Goal: Information Seeking & Learning: Learn about a topic

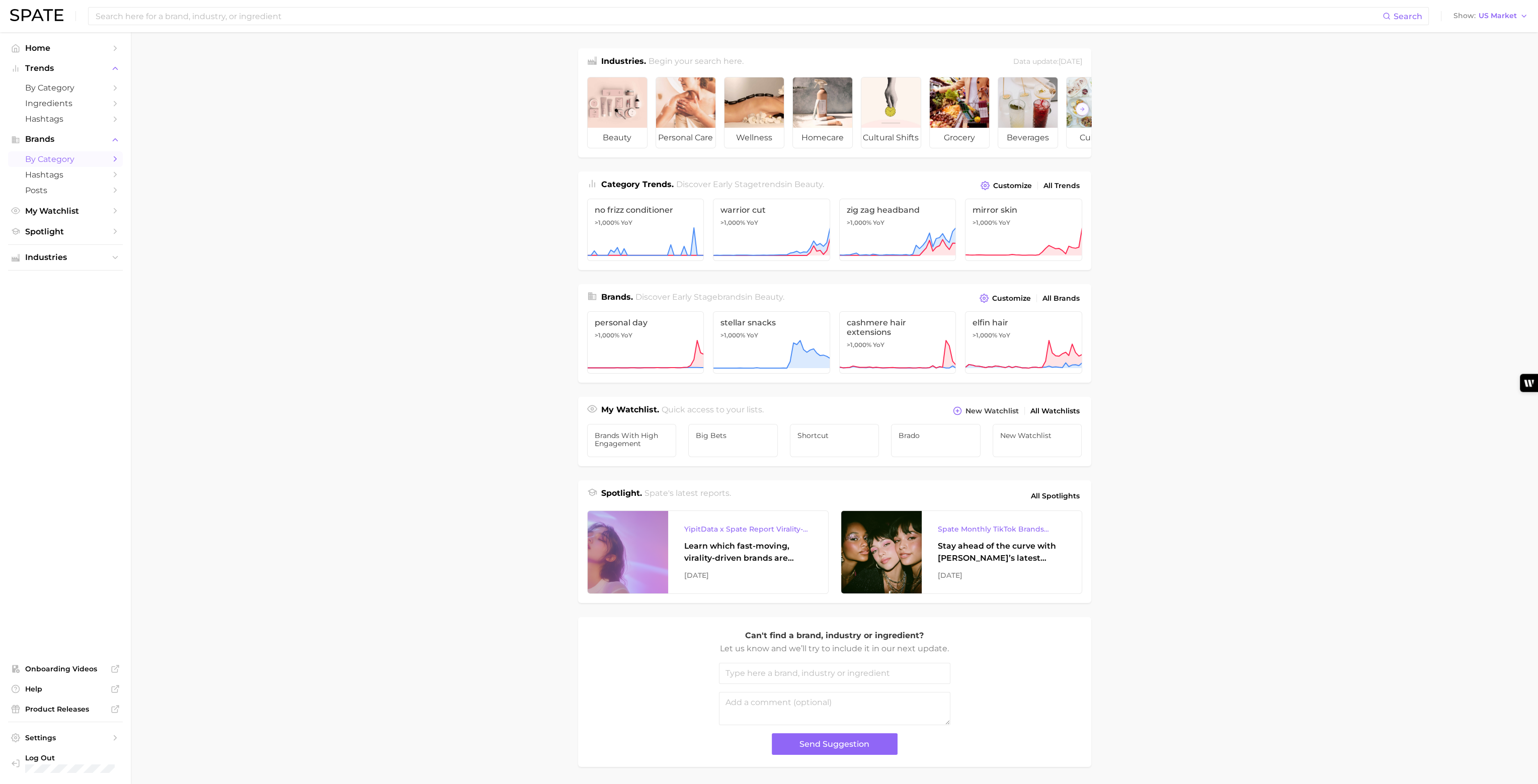
click at [55, 160] on span "by Category" at bounding box center [65, 159] width 80 height 10
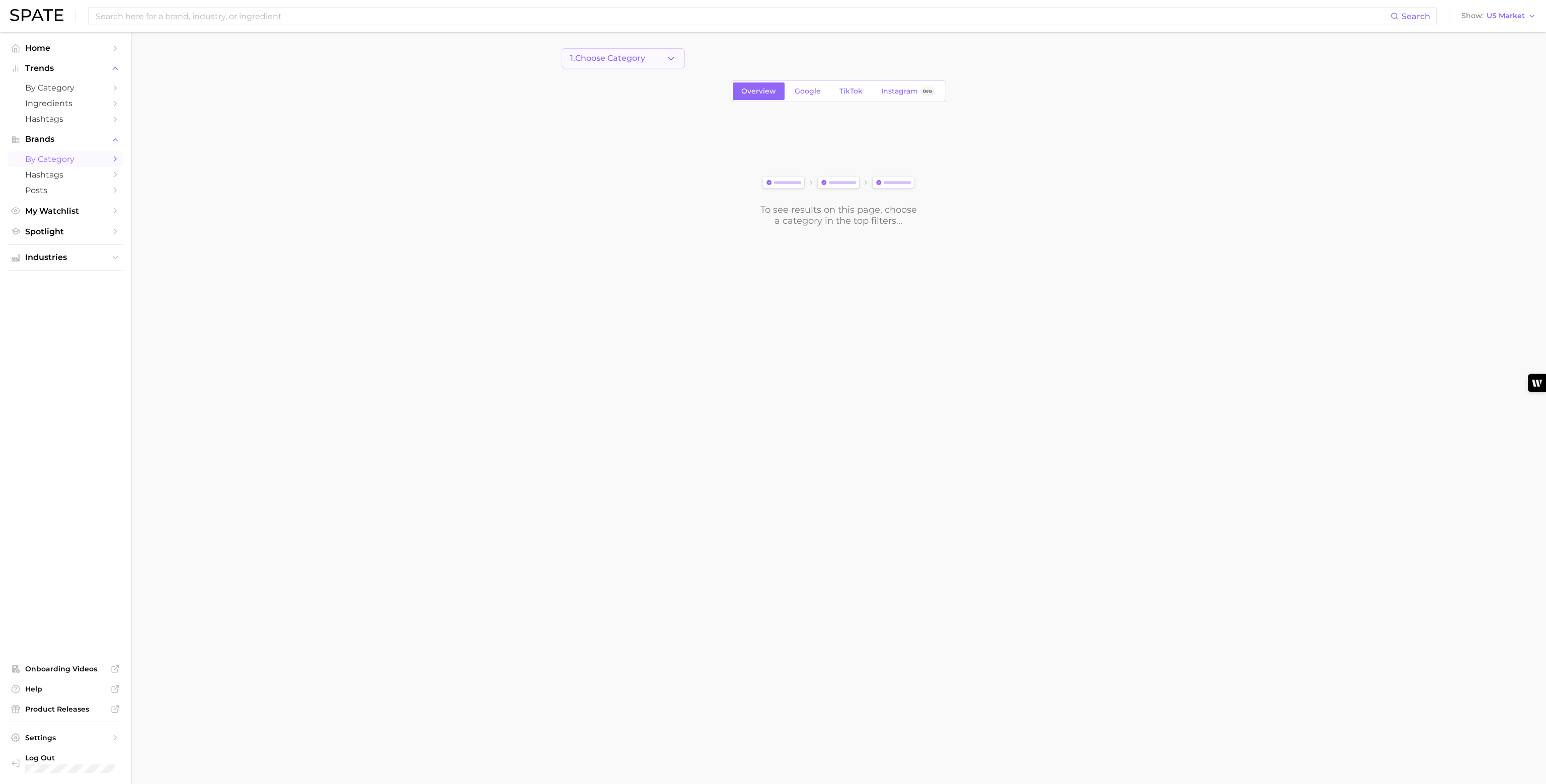
click at [663, 55] on button "1. Choose Category" at bounding box center [623, 58] width 123 height 20
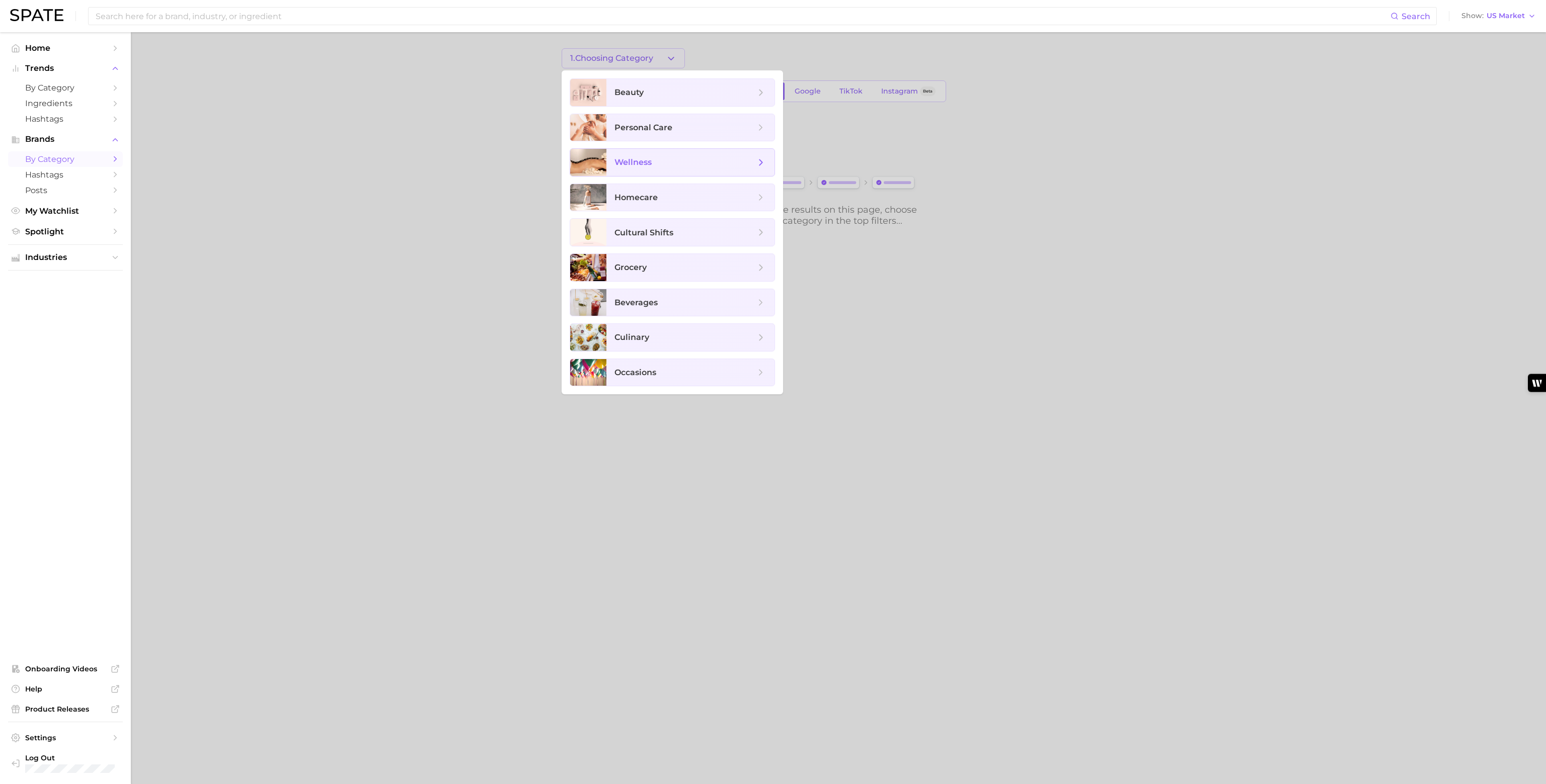
click at [675, 158] on span "wellness" at bounding box center [685, 163] width 141 height 11
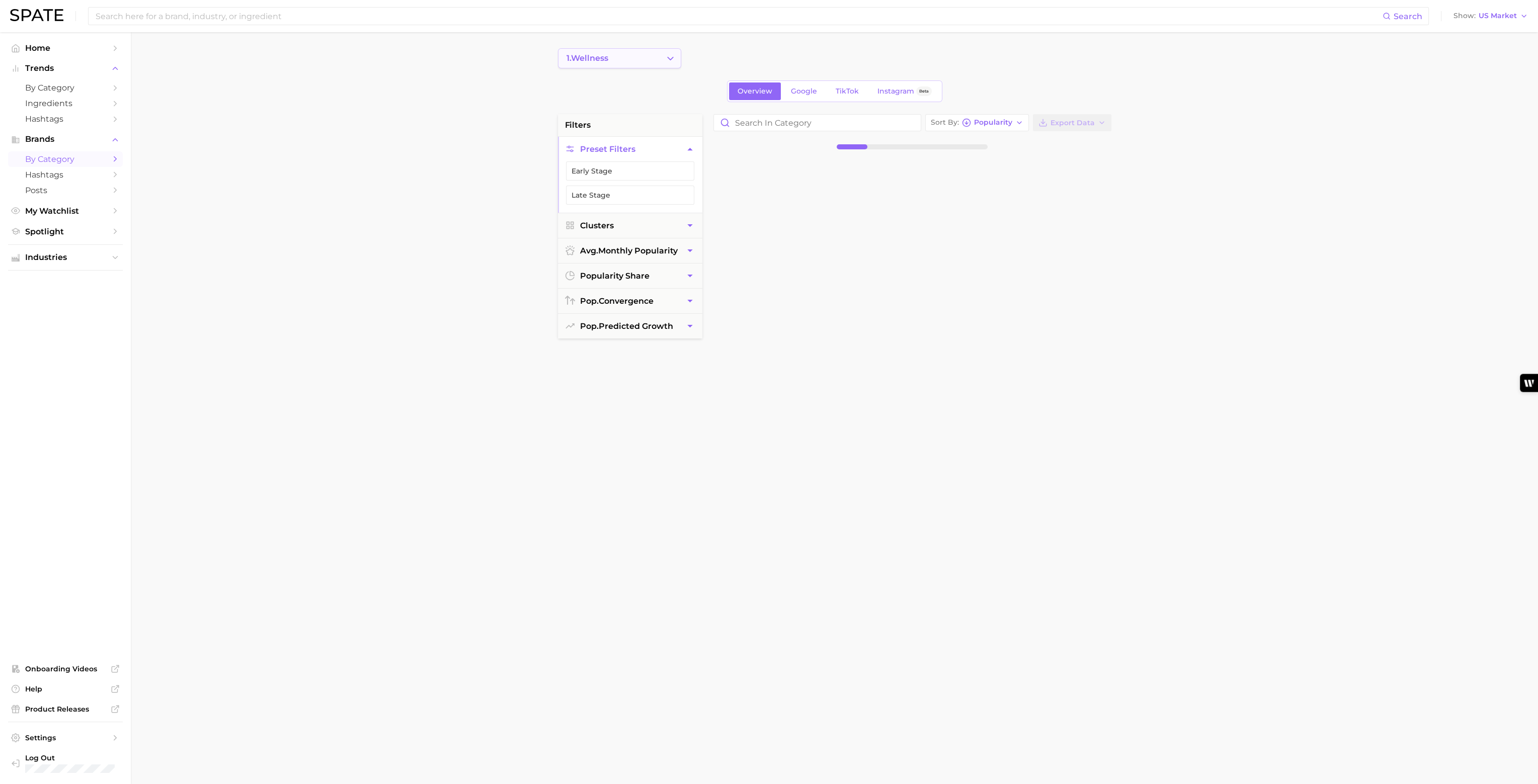
click at [624, 60] on button "1. wellness" at bounding box center [619, 58] width 123 height 20
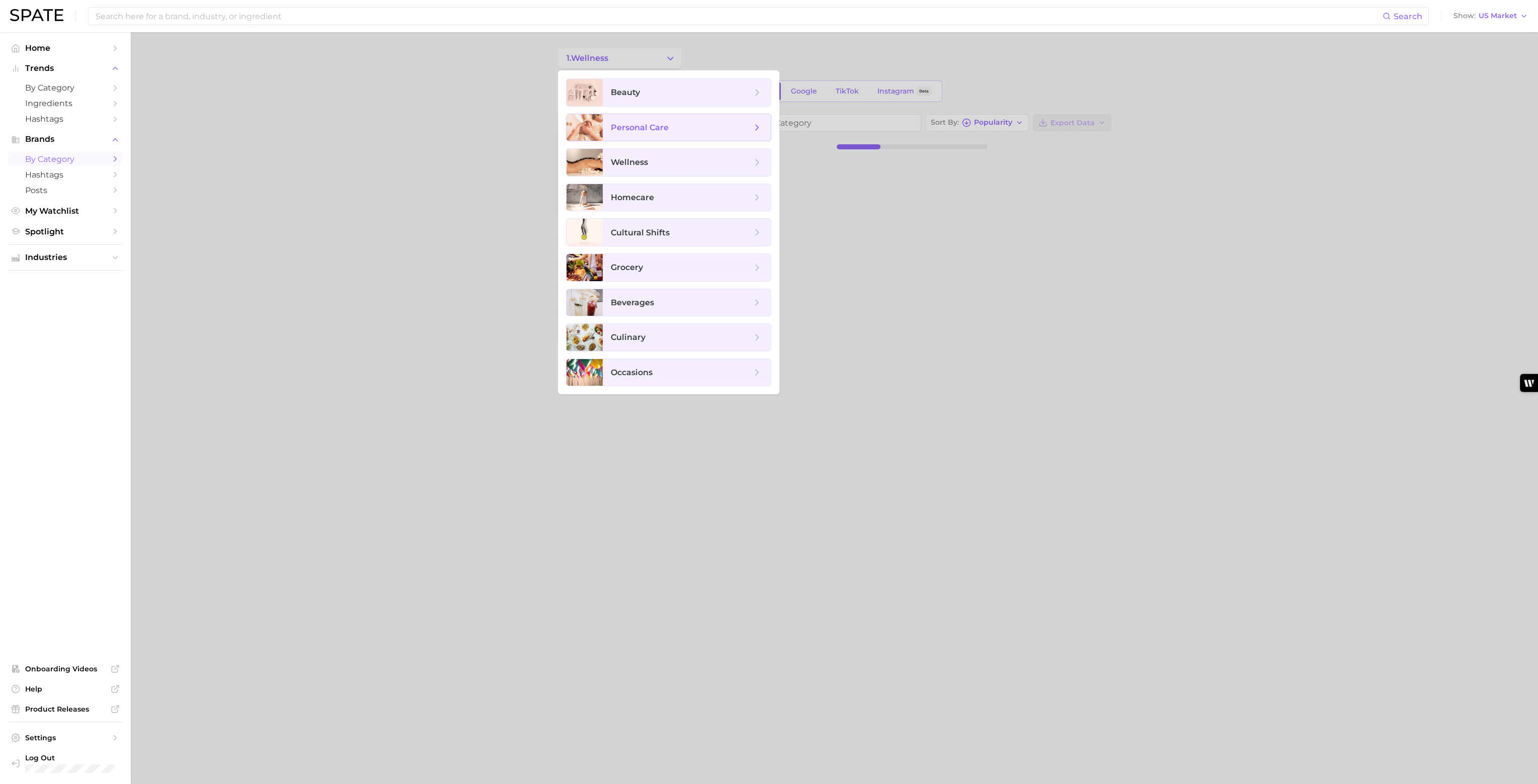
click at [659, 134] on span "personal care" at bounding box center [687, 127] width 168 height 27
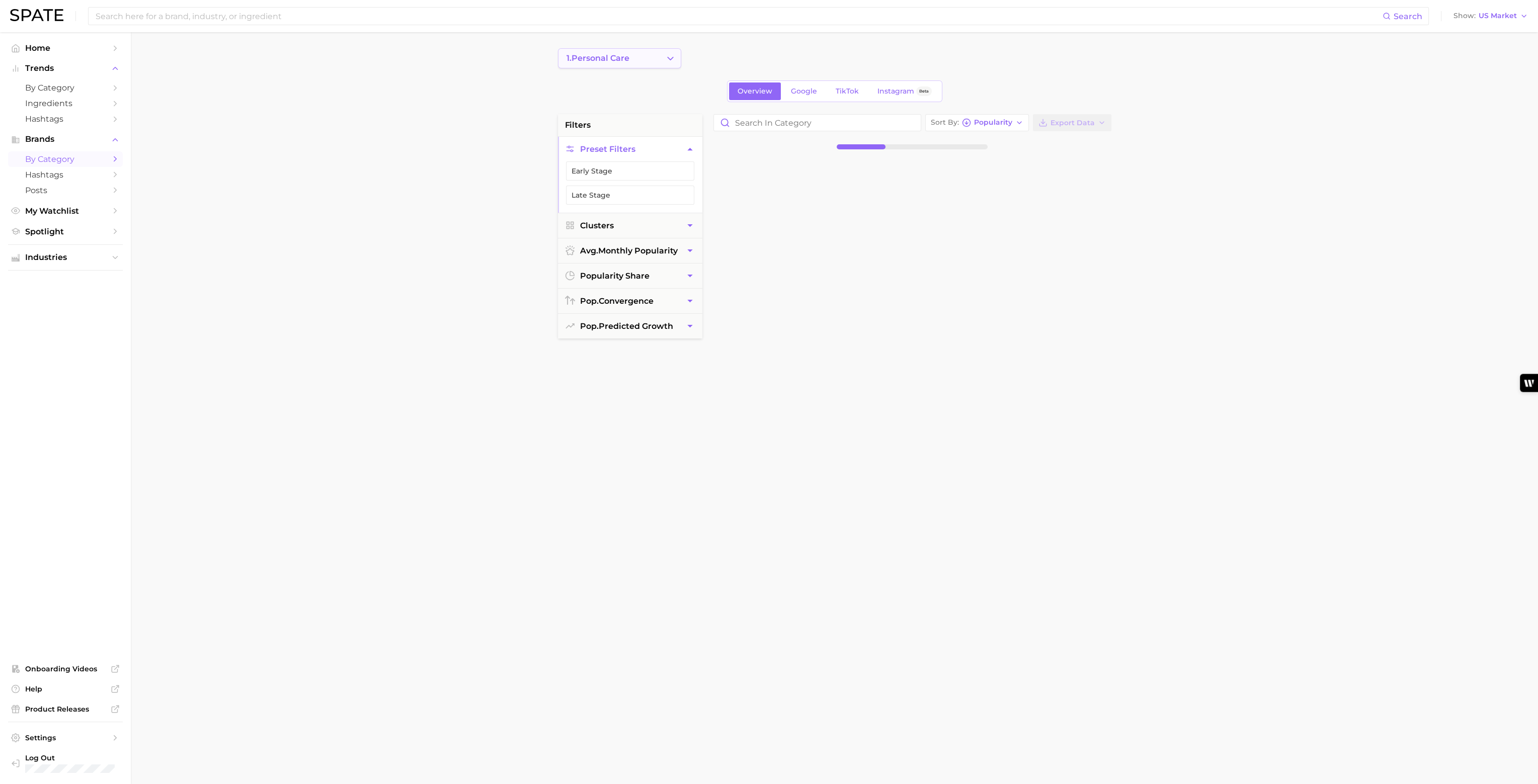
click at [670, 61] on icon "Change Category" at bounding box center [671, 59] width 11 height 11
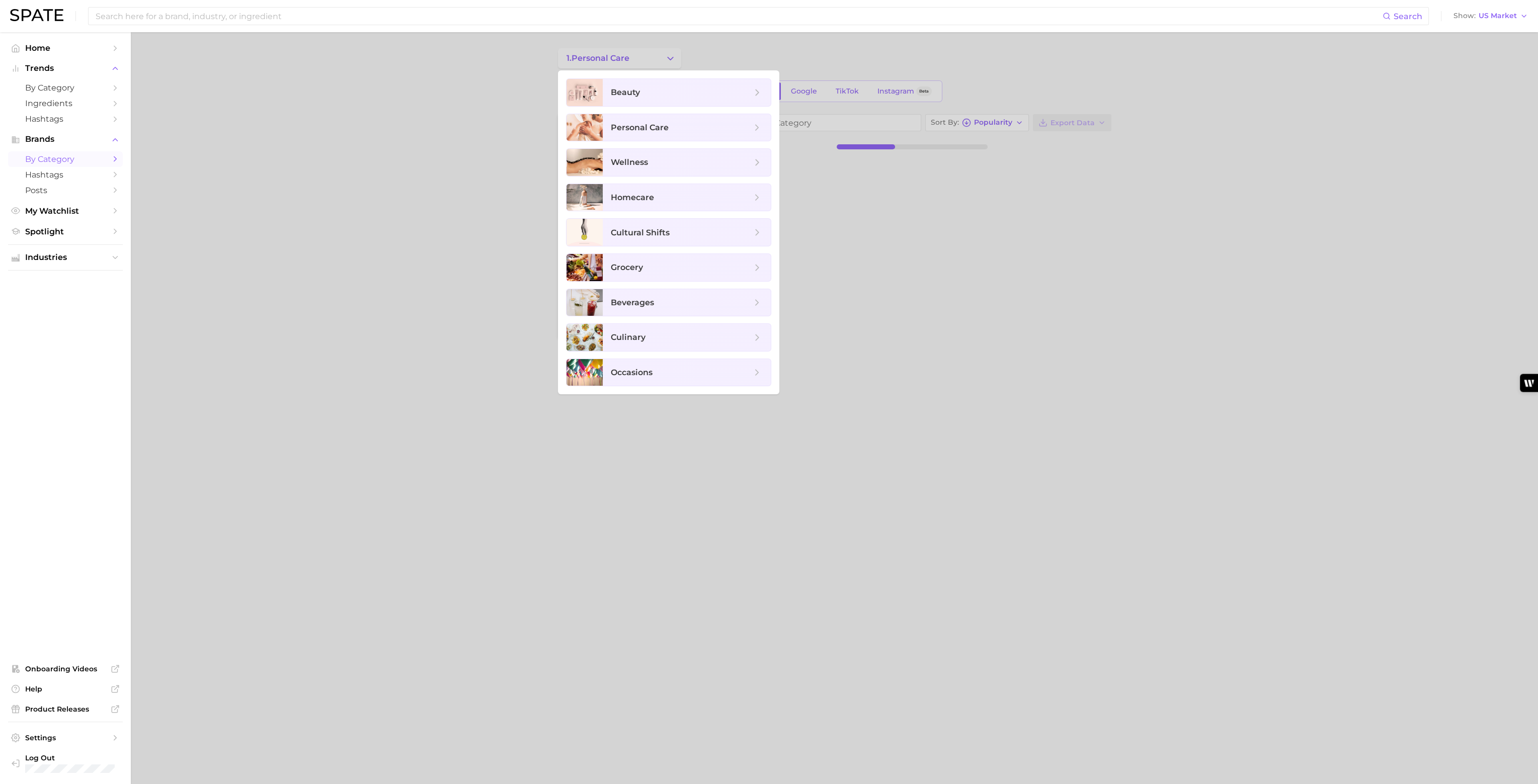
click at [382, 152] on div at bounding box center [769, 392] width 1538 height 784
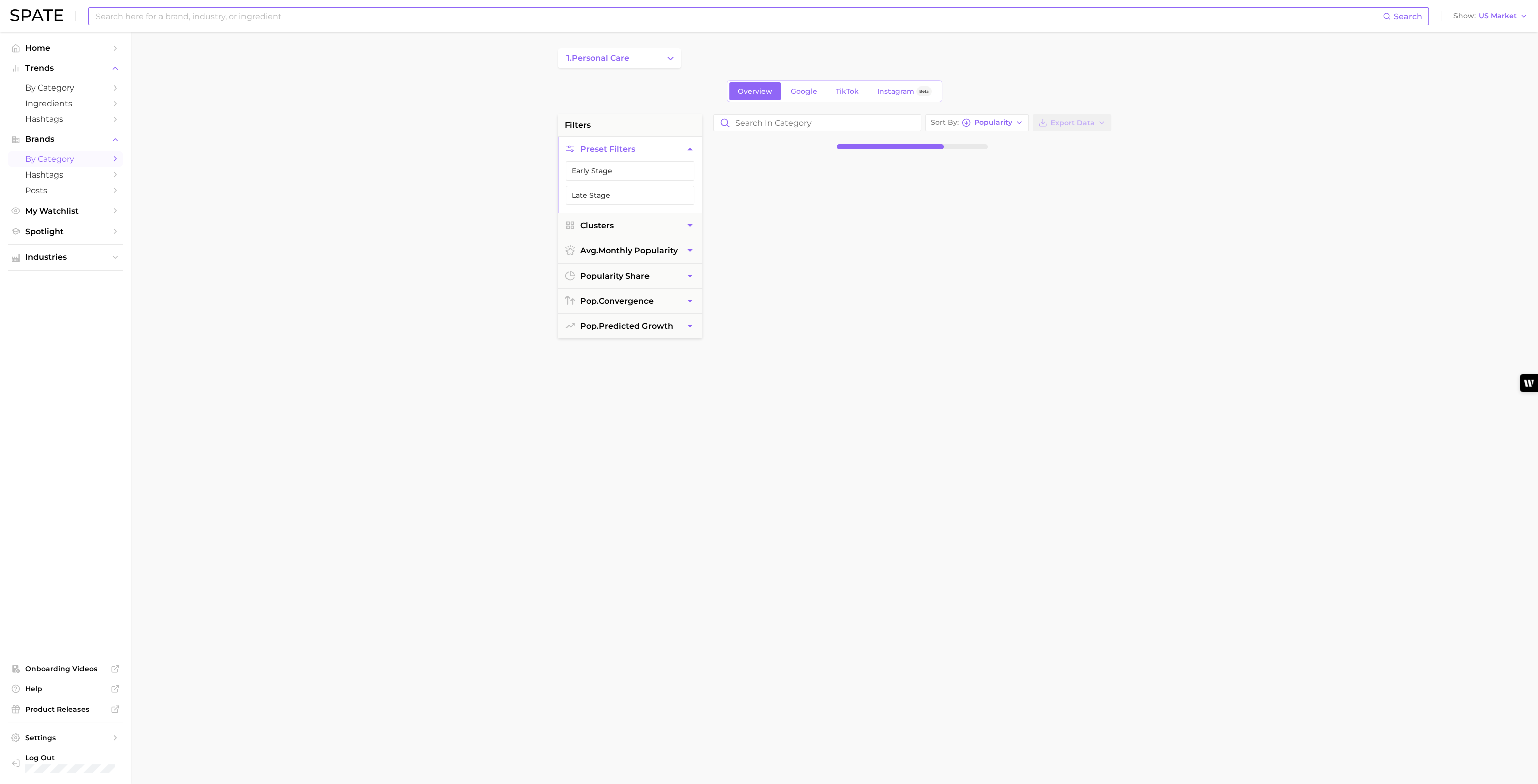
click at [1291, 20] on input at bounding box center [739, 16] width 1288 height 17
type input "Baby"
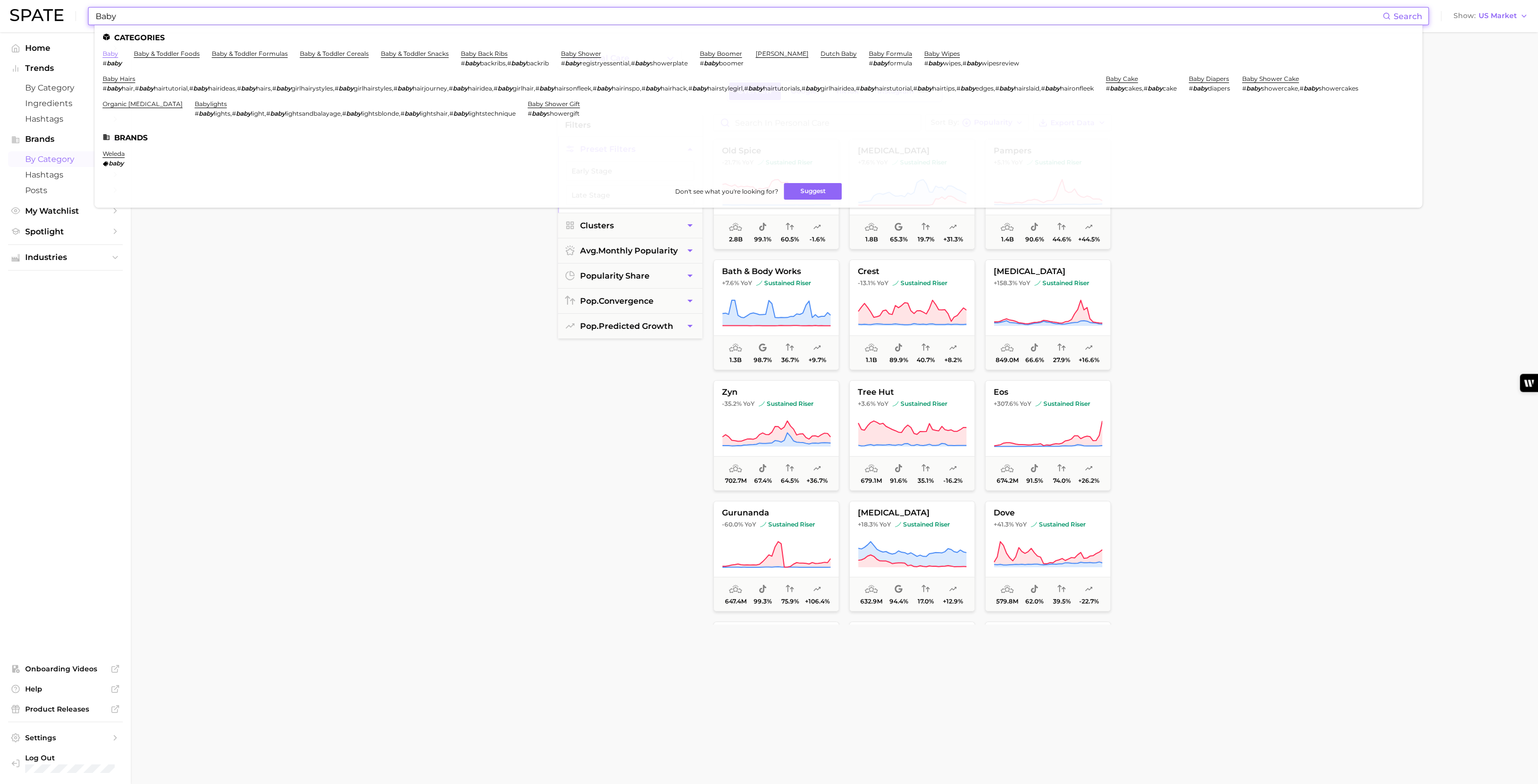
click at [114, 56] on link "baby" at bounding box center [110, 53] width 16 height 8
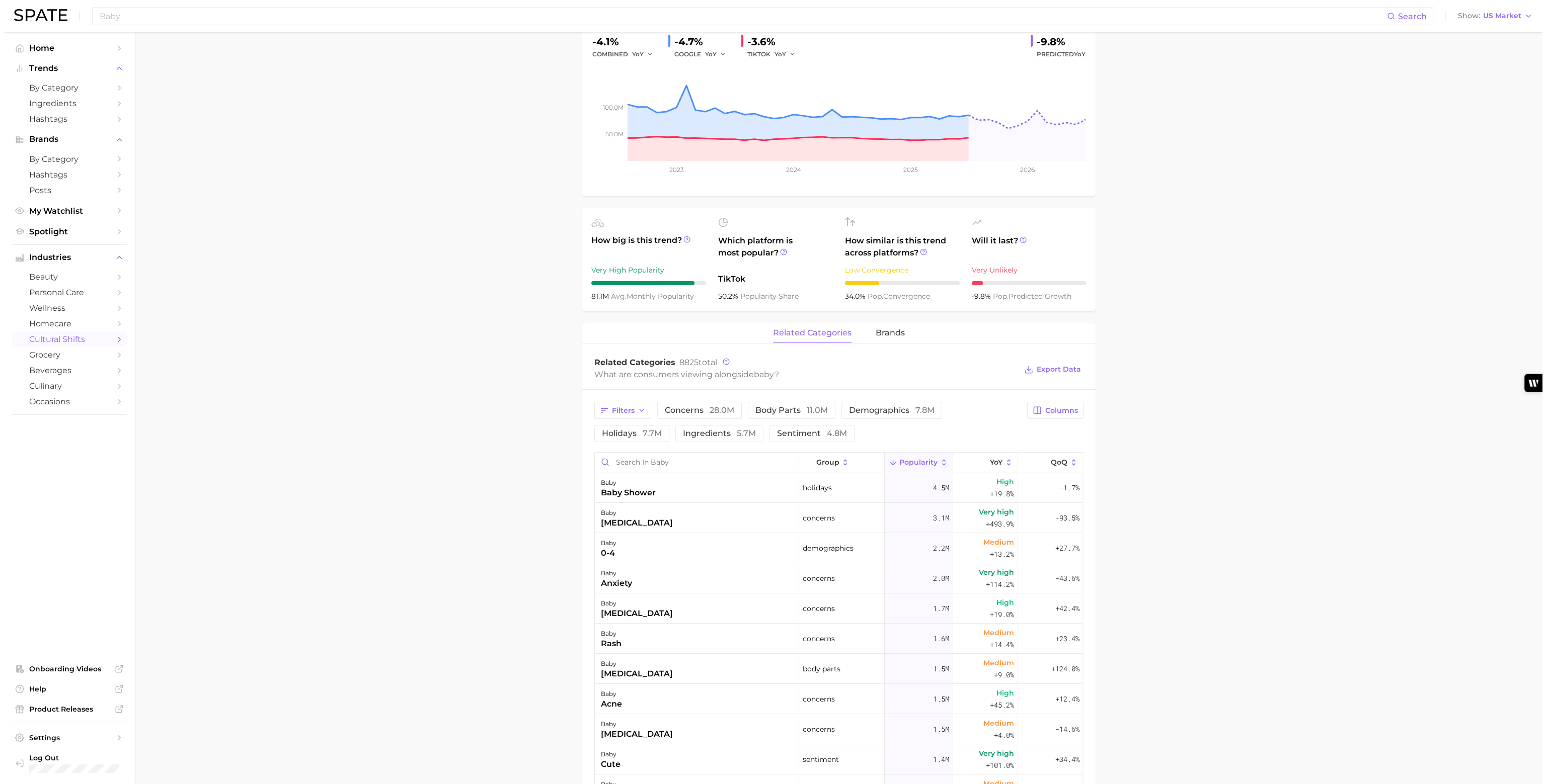
scroll to position [201, 0]
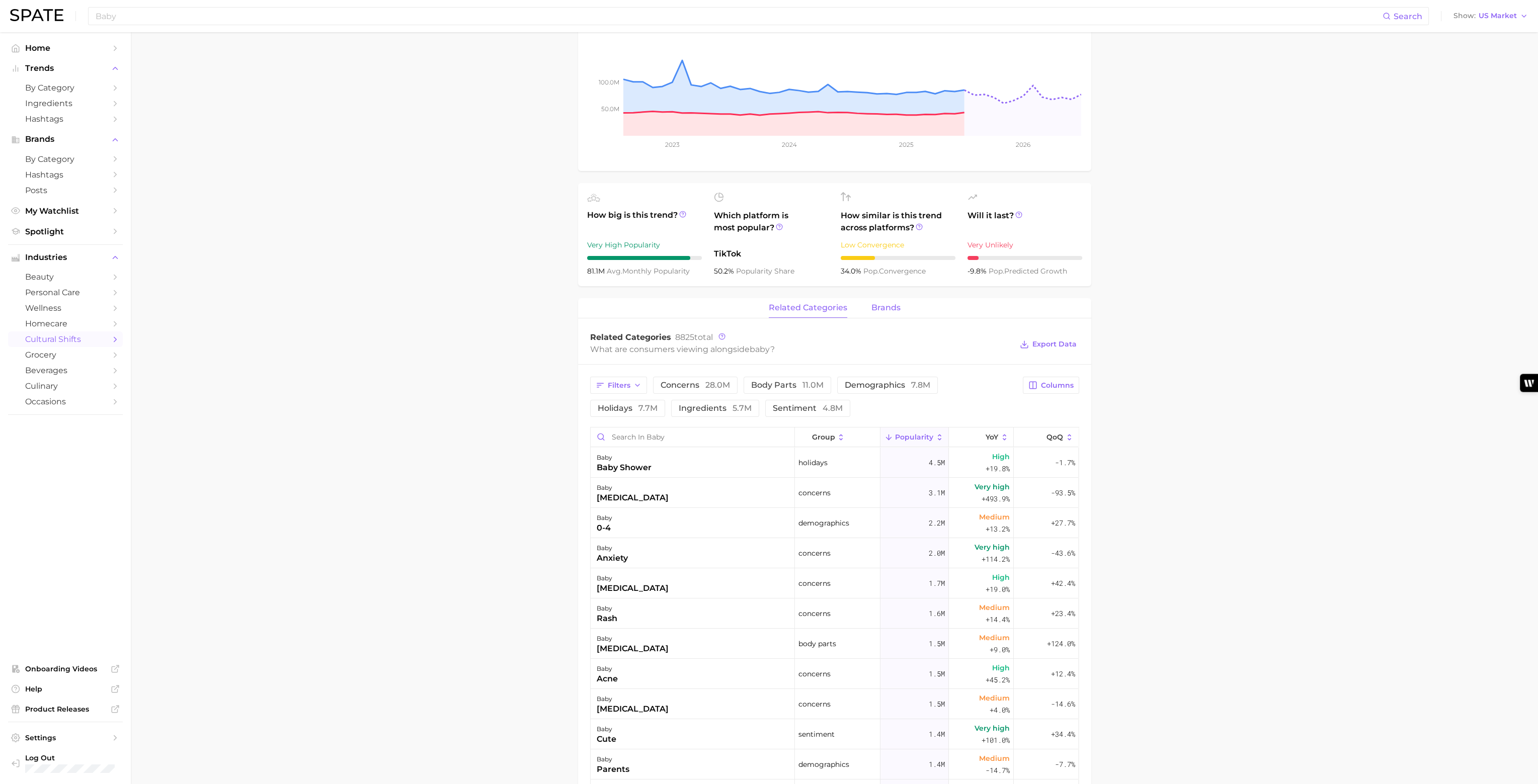
click at [878, 304] on span "brands" at bounding box center [886, 308] width 29 height 9
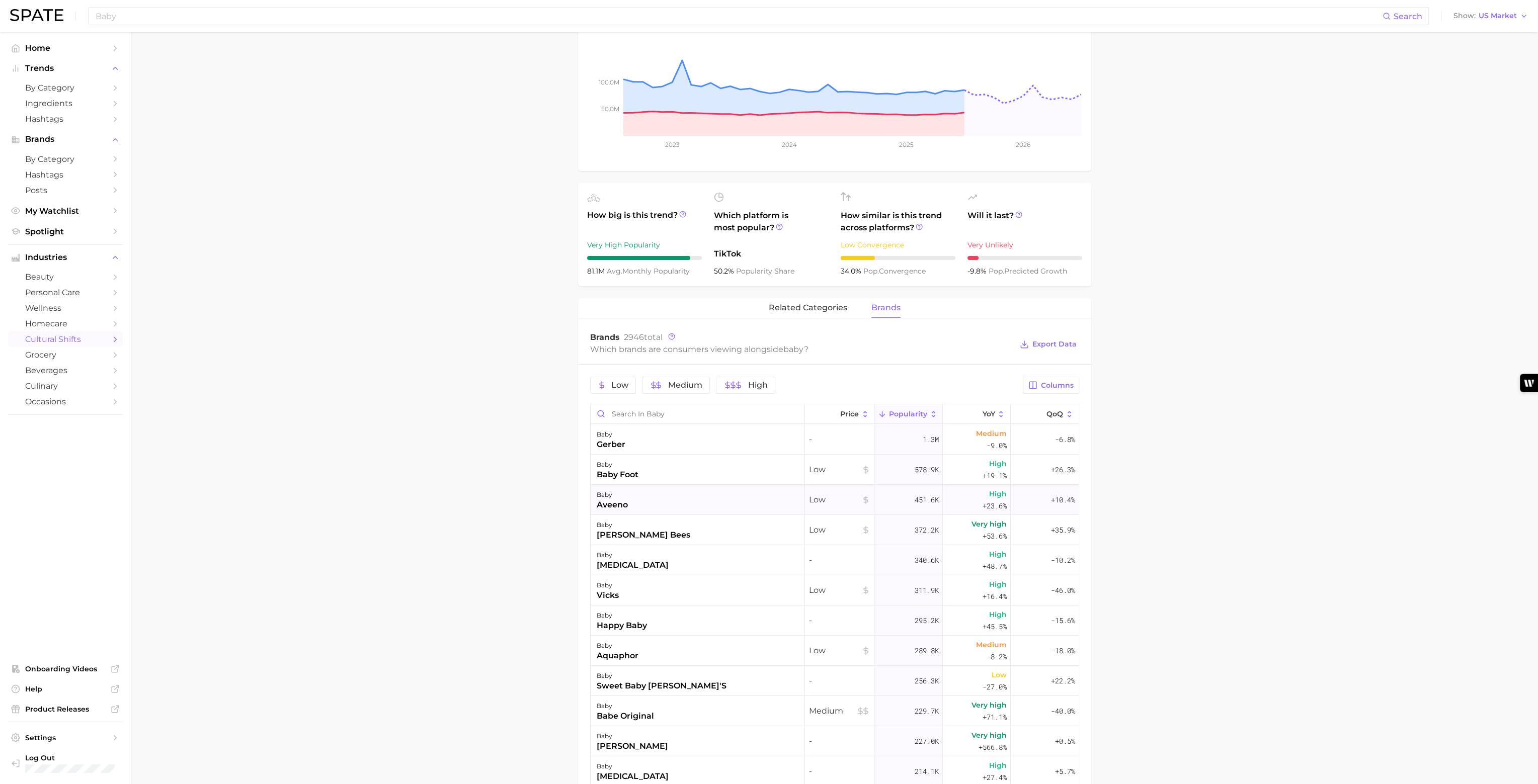
click at [611, 503] on div "aveeno" at bounding box center [613, 505] width 31 height 12
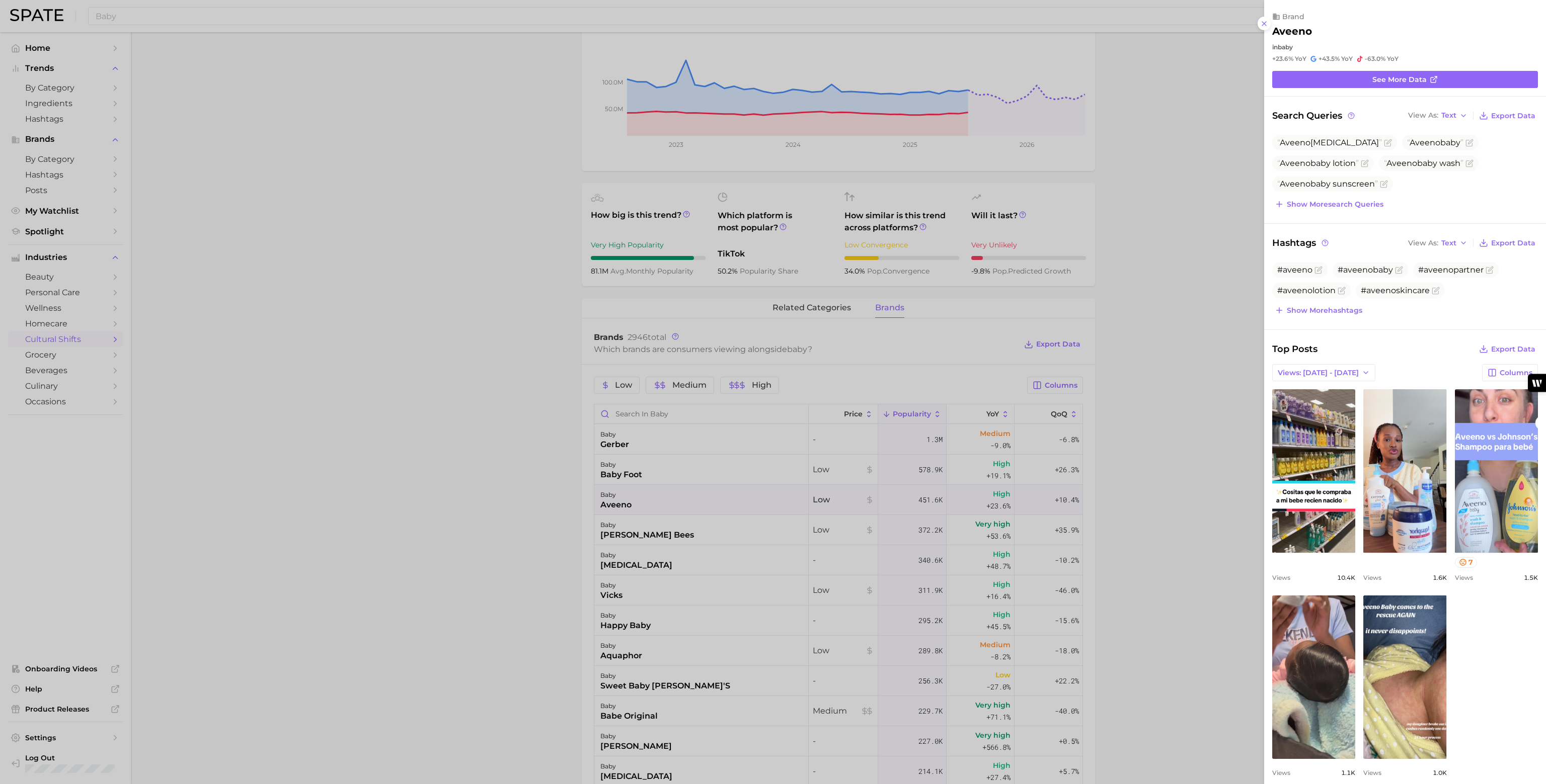
scroll to position [0, 0]
click at [1328, 469] on link "view post on TikTok" at bounding box center [1314, 471] width 83 height 164
click at [1311, 79] on link "See more data" at bounding box center [1405, 79] width 266 height 17
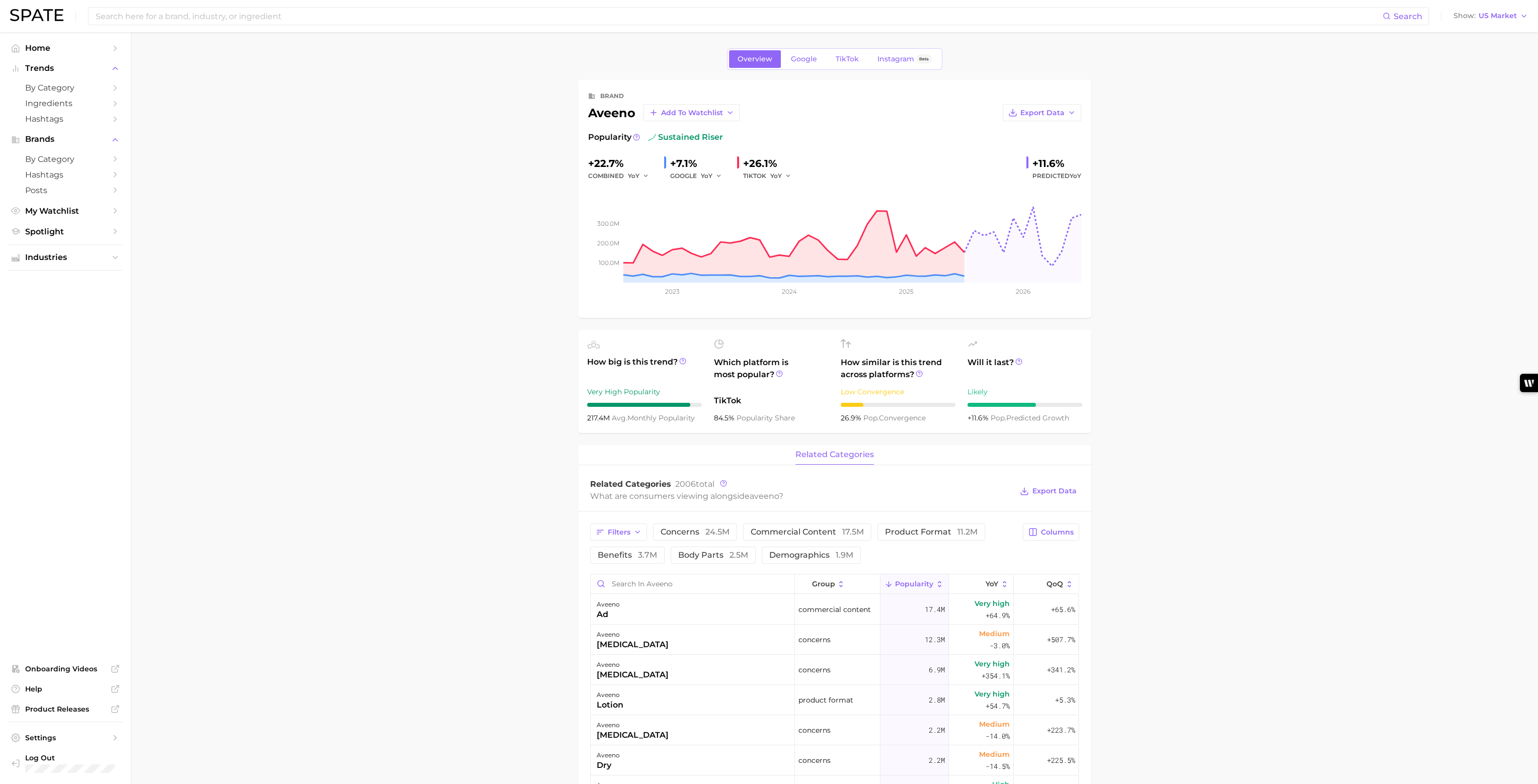
drag, startPoint x: 455, startPoint y: 196, endPoint x: 403, endPoint y: 170, distance: 58.1
click at [403, 170] on main "Overview Google TikTok Instagram Beta brand aveeno Add to Watchlist Export Data…" at bounding box center [834, 726] width 1407 height 1388
